Goal: Task Accomplishment & Management: Manage account settings

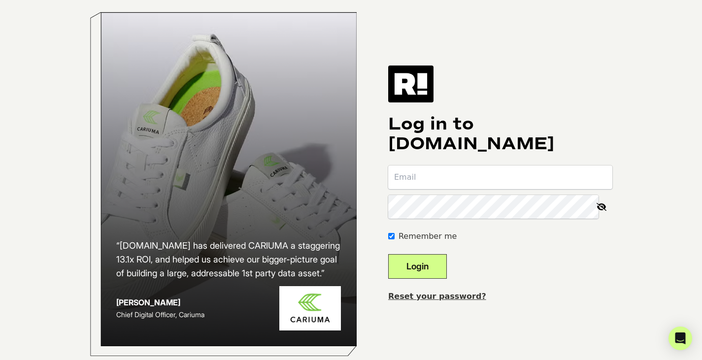
click at [448, 189] on input "email" at bounding box center [500, 177] width 224 height 24
type input "james.denison@fsastore.com"
click at [444, 274] on button "Login" at bounding box center [417, 266] width 59 height 25
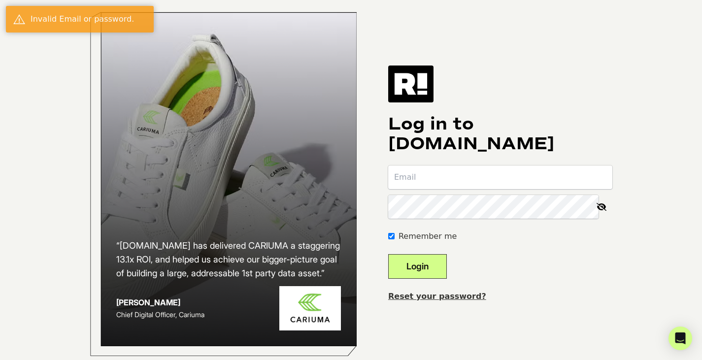
click at [452, 301] on link "Reset your password?" at bounding box center [437, 295] width 98 height 9
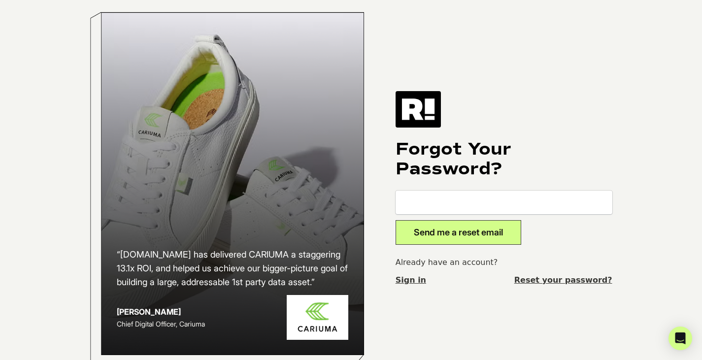
click at [425, 212] on input "email" at bounding box center [503, 203] width 217 height 24
type input "[PERSON_NAME][EMAIL_ADDRESS][PERSON_NAME][DOMAIN_NAME]"
click at [452, 232] on button "Send me a reset email" at bounding box center [458, 232] width 126 height 25
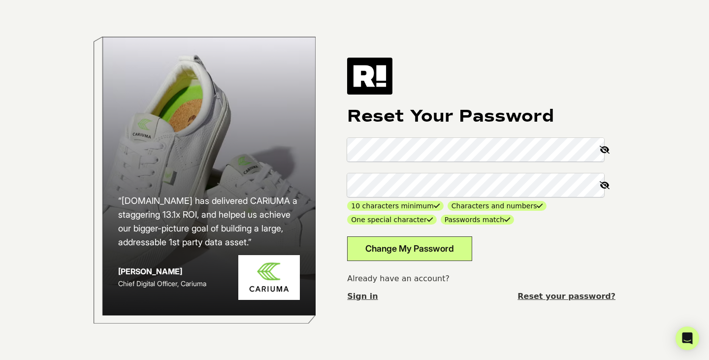
click at [434, 242] on button "Change My Password" at bounding box center [409, 248] width 125 height 25
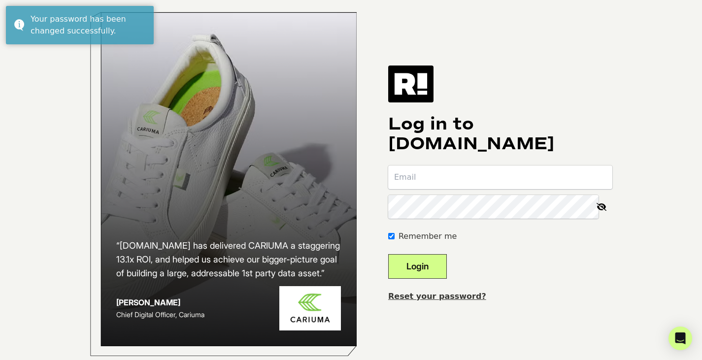
click at [425, 189] on input "email" at bounding box center [500, 177] width 224 height 24
type input "[PERSON_NAME][EMAIL_ADDRESS][PERSON_NAME][DOMAIN_NAME]"
click at [388, 254] on button "Login" at bounding box center [417, 266] width 59 height 25
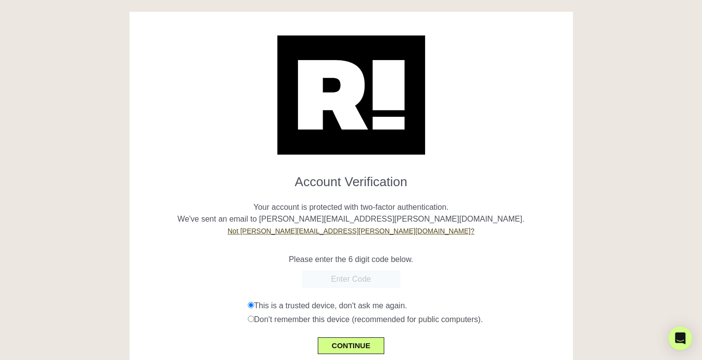
paste input "773508"
type input "773508"
click at [348, 347] on button "CONTINUE" at bounding box center [351, 345] width 66 height 17
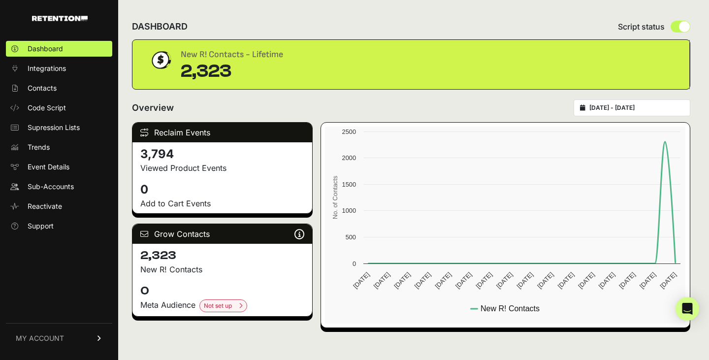
click at [72, 338] on link "MY ACCOUNT" at bounding box center [59, 338] width 106 height 30
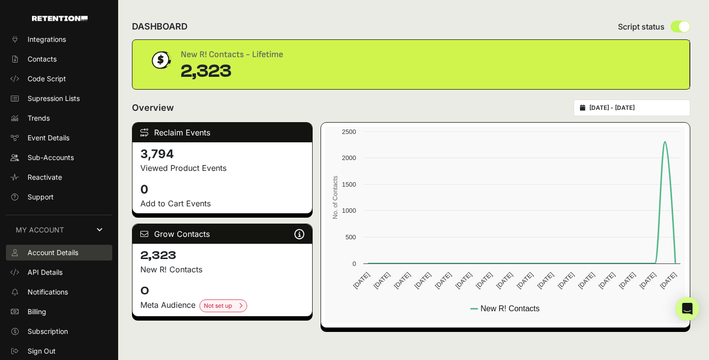
click at [61, 253] on span "Account Details" at bounding box center [53, 253] width 51 height 10
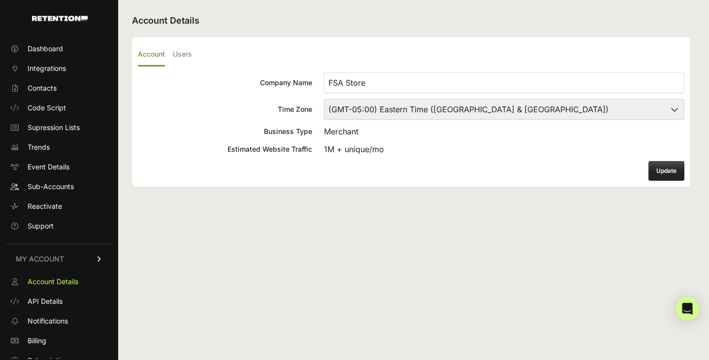
scroll to position [29, 0]
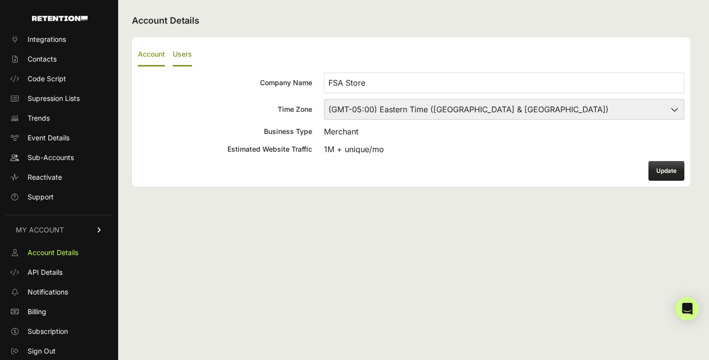
click at [181, 52] on label "Users" at bounding box center [182, 54] width 19 height 23
click at [0, 0] on input "Users" at bounding box center [0, 0] width 0 height 0
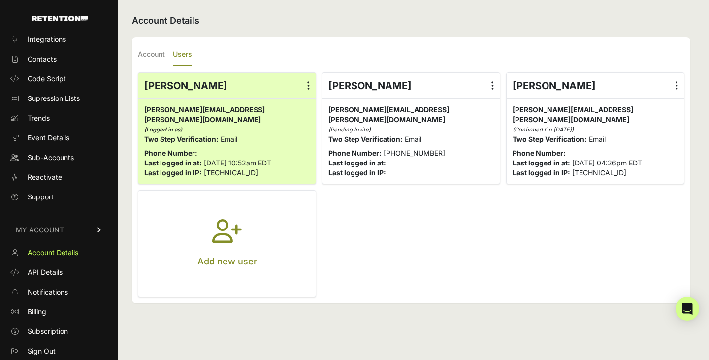
click at [492, 82] on icon at bounding box center [492, 86] width 2 height 10
click at [0, 0] on input "radio" at bounding box center [0, 0] width 0 height 0
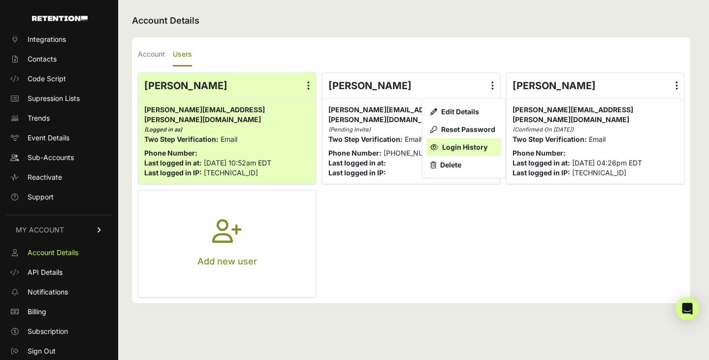
click at [446, 147] on link "Login History" at bounding box center [463, 147] width 75 height 18
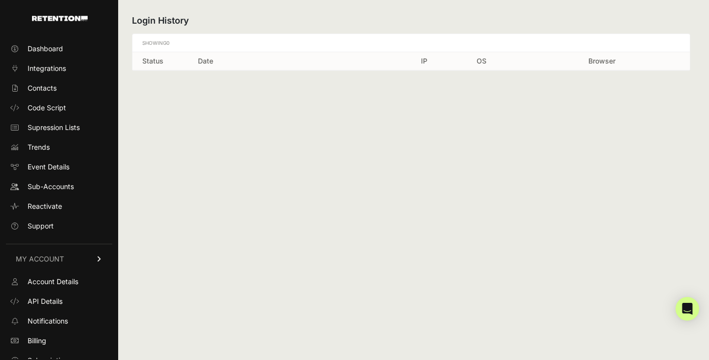
scroll to position [29, 0]
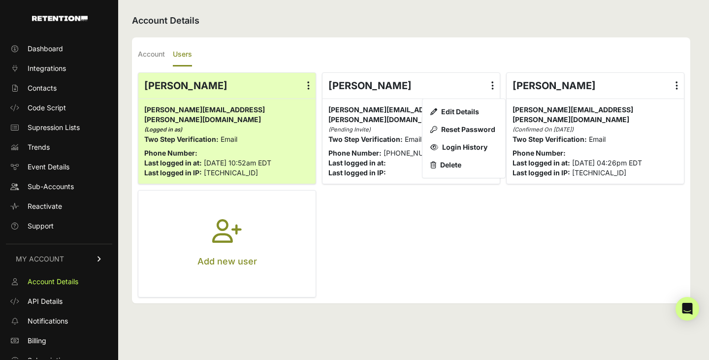
scroll to position [29, 0]
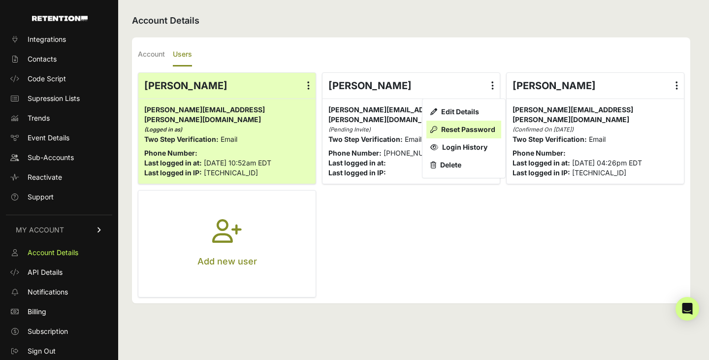
click at [446, 131] on link "Reset Password" at bounding box center [463, 130] width 75 height 18
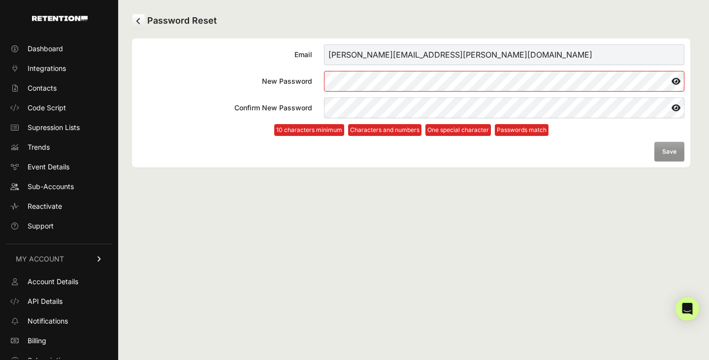
scroll to position [29, 0]
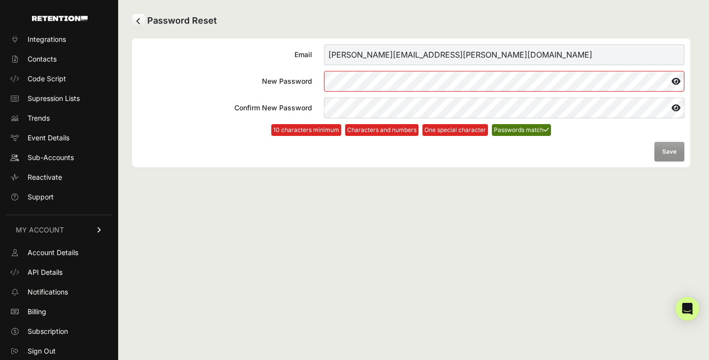
click at [674, 81] on icon at bounding box center [676, 81] width 17 height 16
click at [673, 83] on icon at bounding box center [676, 81] width 18 height 16
click at [675, 82] on icon at bounding box center [676, 81] width 17 height 16
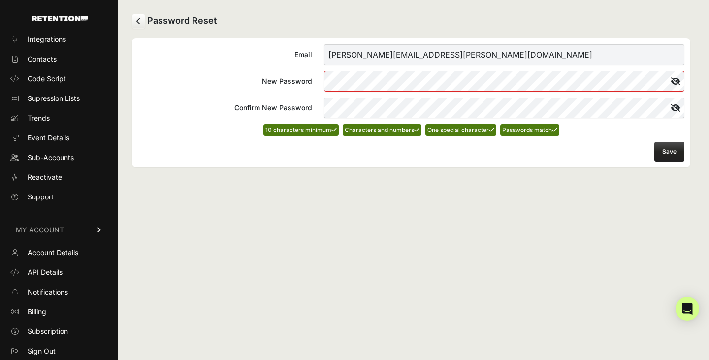
click at [538, 222] on div "Password Reset Email jennifer.orell@fsastore.com New Password Confirm New Passw…" at bounding box center [411, 180] width 586 height 360
click at [516, 238] on div "Password Reset Email jennifer.orell@fsastore.com New Password Confirm New Passw…" at bounding box center [411, 180] width 586 height 360
click at [669, 150] on button "Save" at bounding box center [669, 152] width 30 height 20
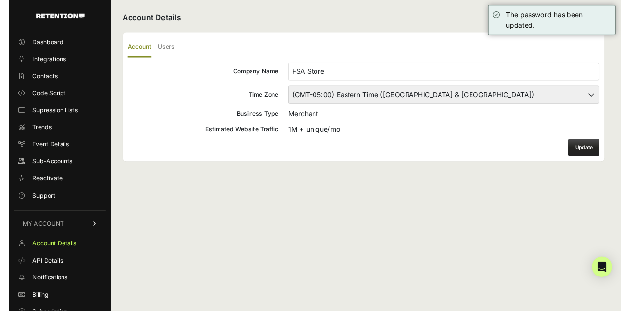
scroll to position [29, 0]
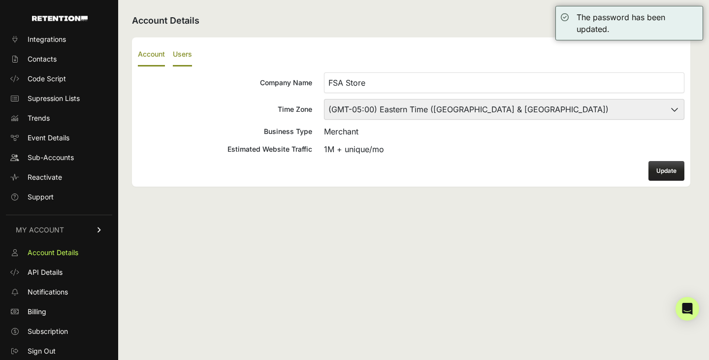
click at [187, 57] on label "Users" at bounding box center [182, 54] width 19 height 23
click at [0, 0] on input "Users" at bounding box center [0, 0] width 0 height 0
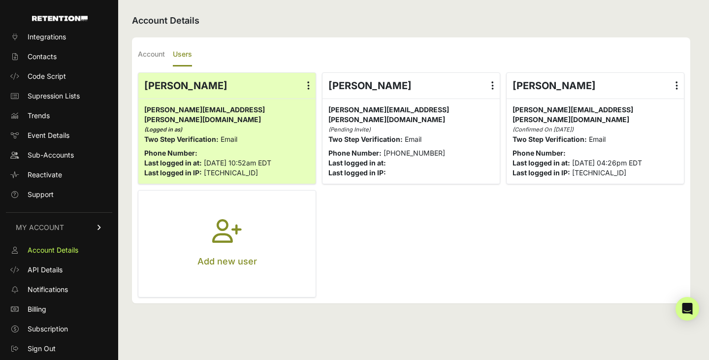
scroll to position [29, 0]
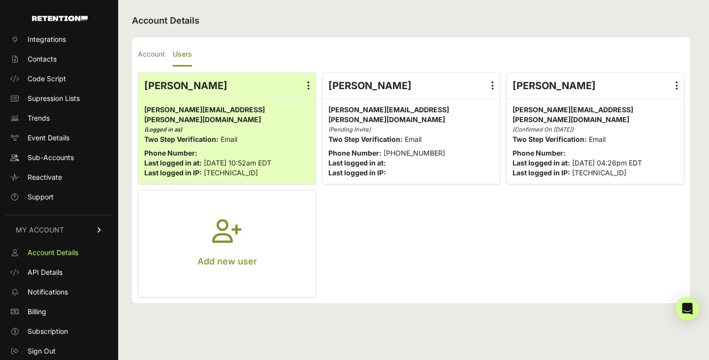
click at [225, 233] on icon "button" at bounding box center [227, 236] width 30 height 35
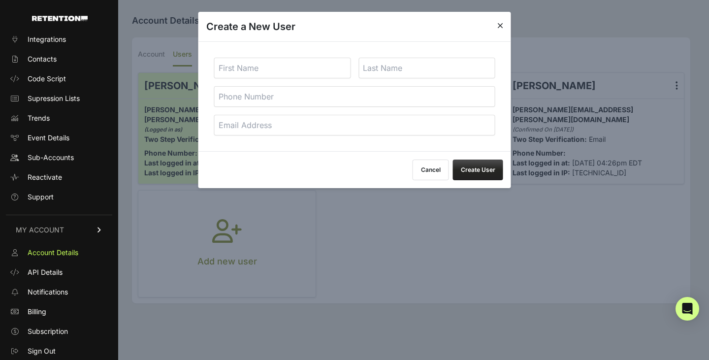
click at [236, 63] on input "text" at bounding box center [282, 68] width 137 height 21
type input "Lukash"
type input "Bihary"
paste input "lukas@datacop.services"
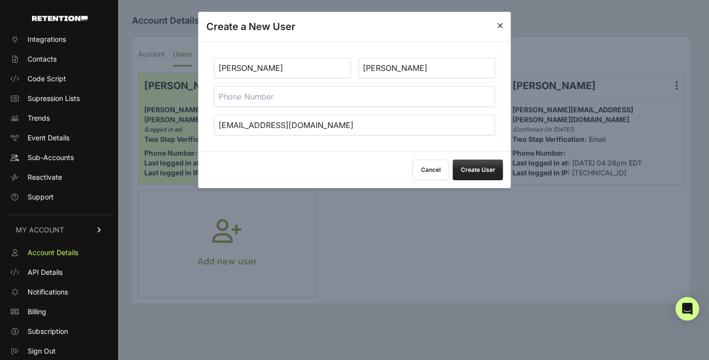
type input "lukas@datacop.services"
click at [458, 172] on button "Create User" at bounding box center [478, 170] width 50 height 21
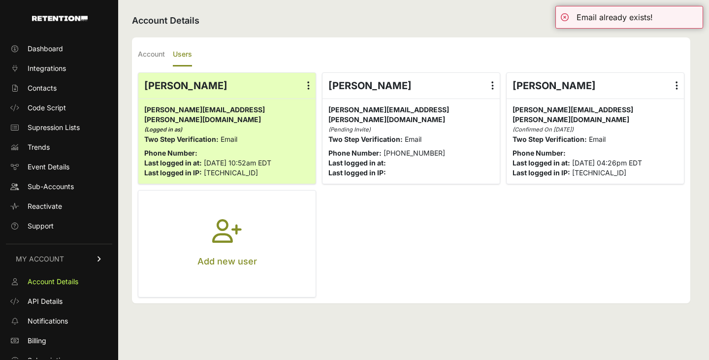
scroll to position [29, 0]
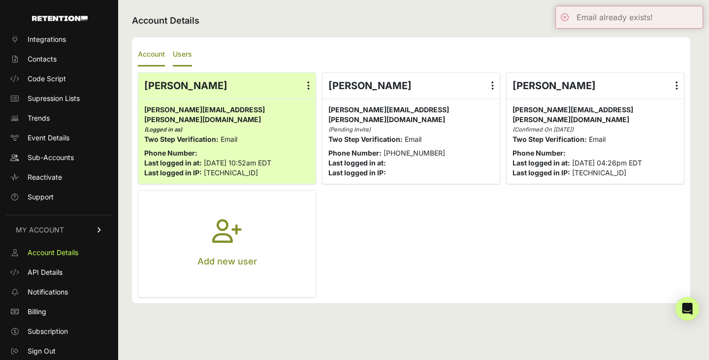
click at [147, 58] on label "Account" at bounding box center [151, 54] width 27 height 23
click at [0, 0] on input "Account" at bounding box center [0, 0] width 0 height 0
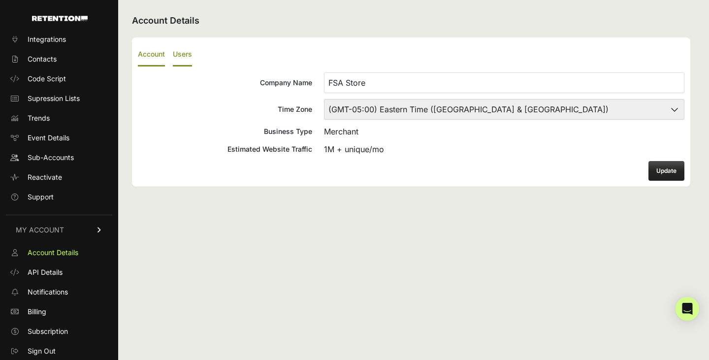
click at [183, 51] on label "Users" at bounding box center [182, 54] width 19 height 23
click at [0, 0] on input "Users" at bounding box center [0, 0] width 0 height 0
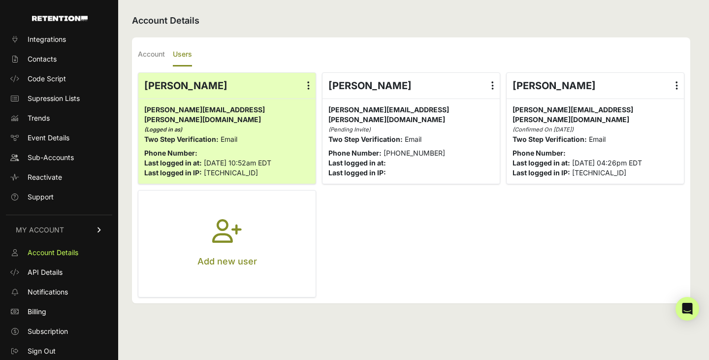
click at [243, 236] on button "Add new user" at bounding box center [226, 244] width 177 height 106
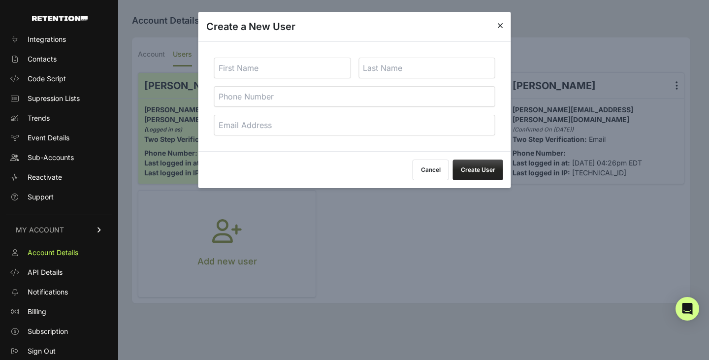
click at [291, 125] on input "email" at bounding box center [354, 125] width 281 height 21
click at [237, 165] on div "Cancel Create User" at bounding box center [354, 169] width 313 height 37
click at [394, 166] on div "Cancel Create User" at bounding box center [354, 169] width 313 height 37
click at [421, 169] on button "Cancel" at bounding box center [431, 170] width 36 height 21
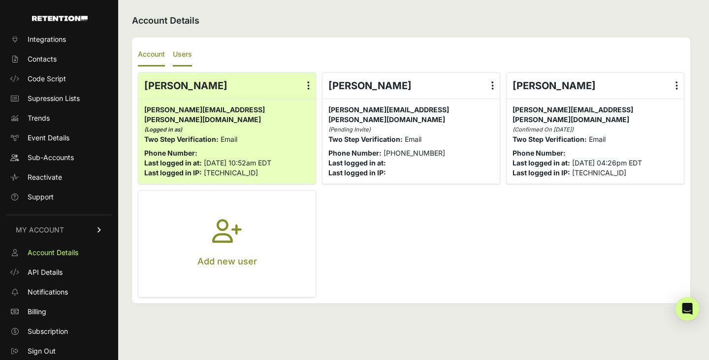
click at [154, 50] on label "Account" at bounding box center [151, 54] width 27 height 23
click at [0, 0] on input "Account" at bounding box center [0, 0] width 0 height 0
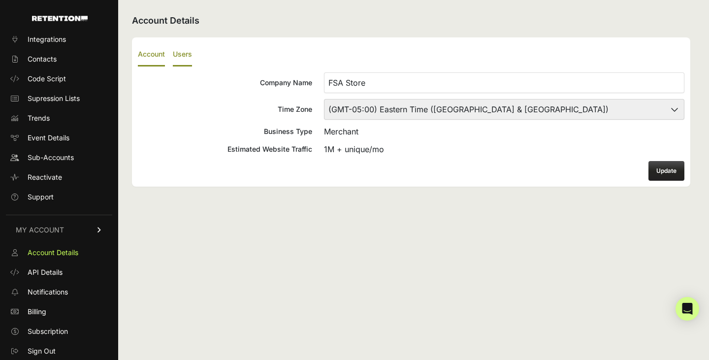
click at [179, 56] on label "Users" at bounding box center [182, 54] width 19 height 23
click at [0, 0] on input "Users" at bounding box center [0, 0] width 0 height 0
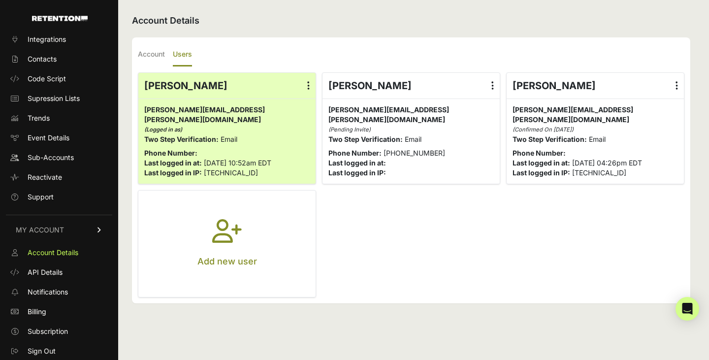
click at [234, 219] on icon "button" at bounding box center [227, 236] width 30 height 35
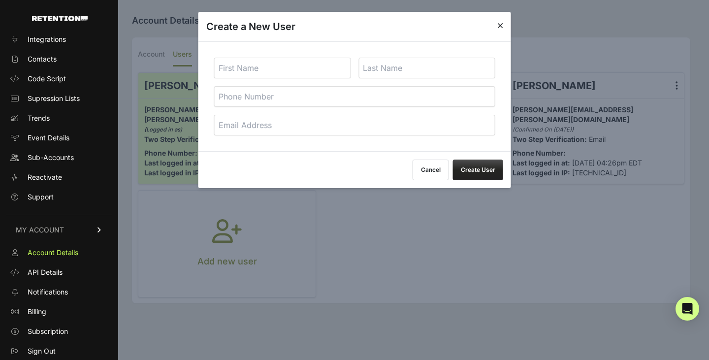
click at [248, 135] on input "email" at bounding box center [354, 125] width 281 height 21
paste input "daniar@datacop.services"
type input "daniar@datacop.services"
click at [249, 68] on input "text" at bounding box center [282, 68] width 137 height 21
type input "Daniar"
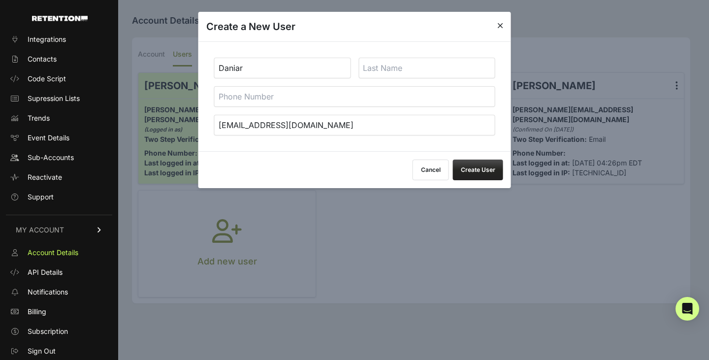
click at [410, 72] on input "text" at bounding box center [426, 68] width 137 height 21
type input "Rusnak"
click at [469, 167] on button "Create User" at bounding box center [478, 170] width 50 height 21
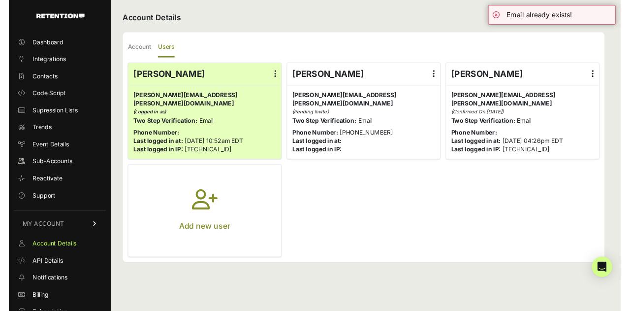
scroll to position [29, 0]
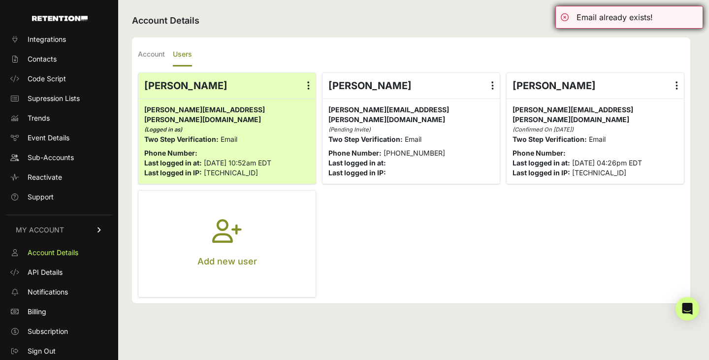
click at [564, 17] on div "Email already exists!" at bounding box center [629, 17] width 148 height 23
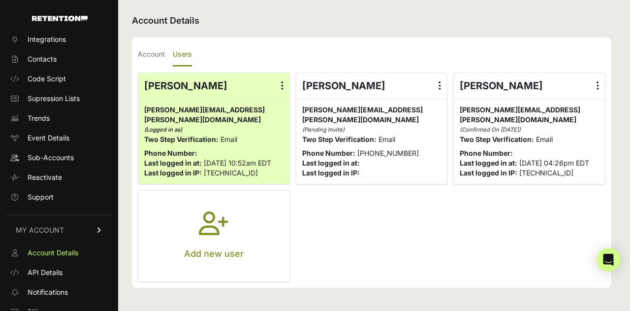
scroll to position [78, 0]
